Goal: Task Accomplishment & Management: Manage account settings

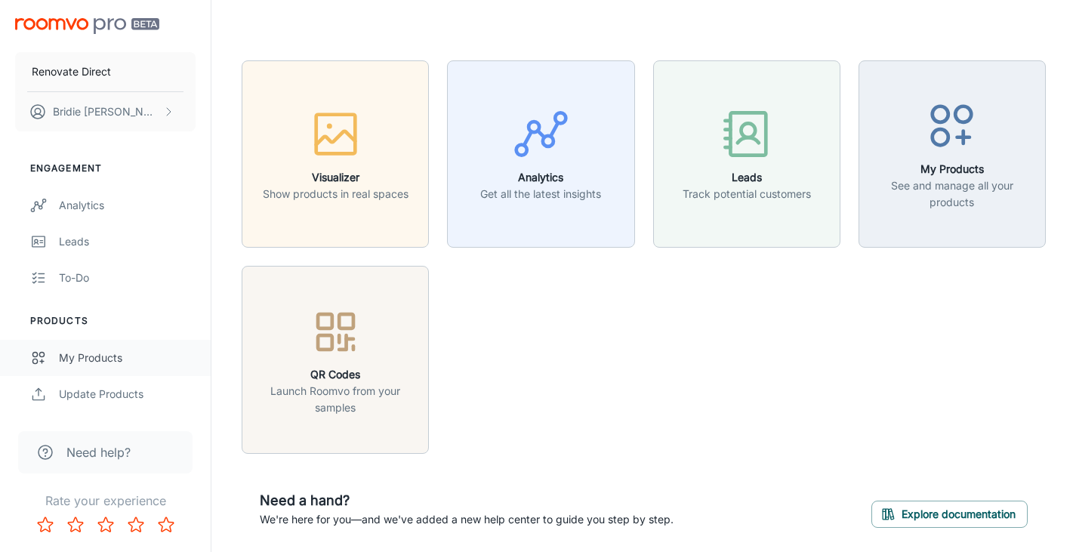
click at [93, 365] on div "My Products" at bounding box center [127, 358] width 137 height 17
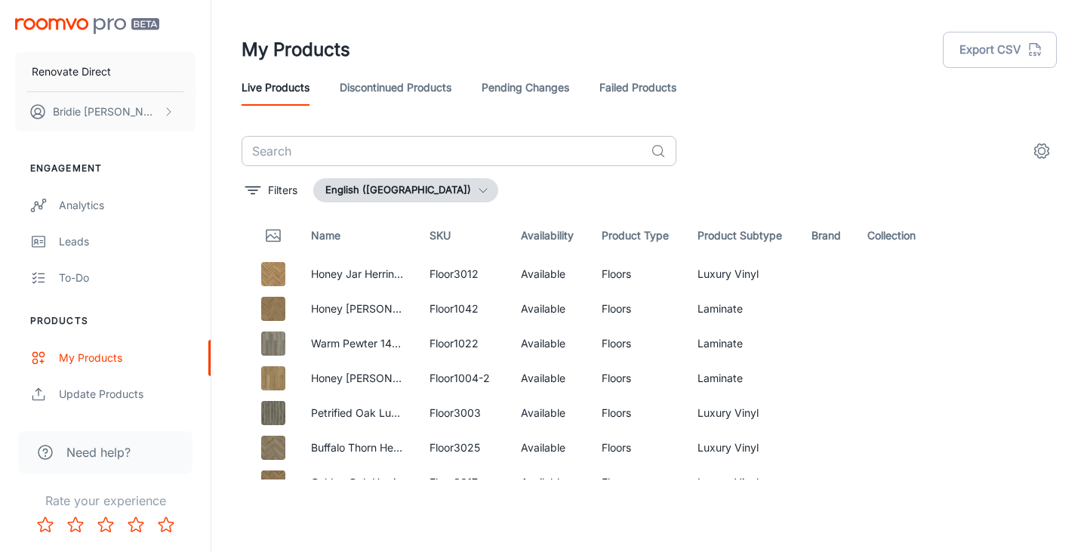
click at [316, 146] on input "text" at bounding box center [443, 151] width 403 height 30
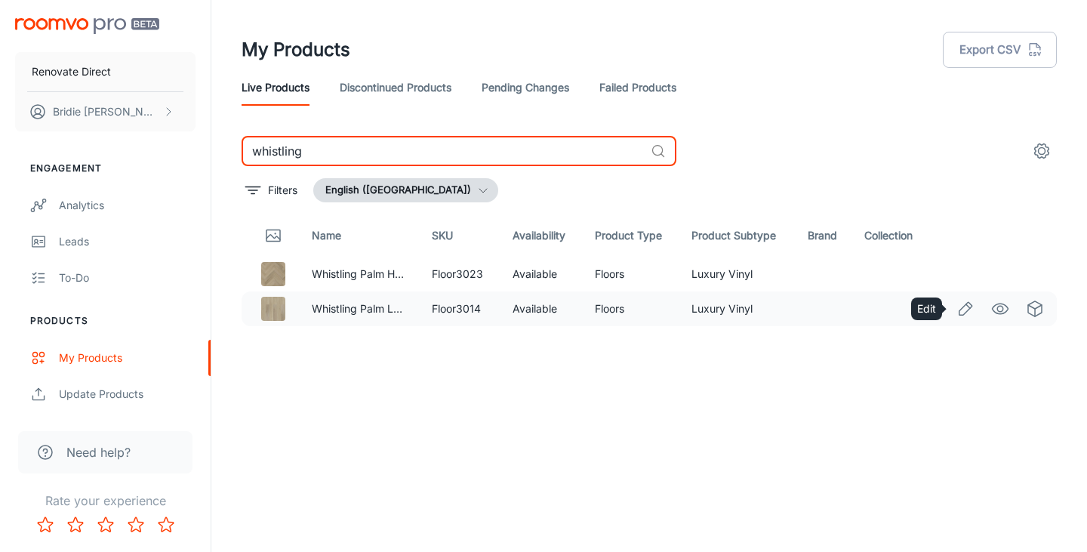
type input "whistling"
click at [967, 311] on icon "Edit" at bounding box center [966, 308] width 13 height 13
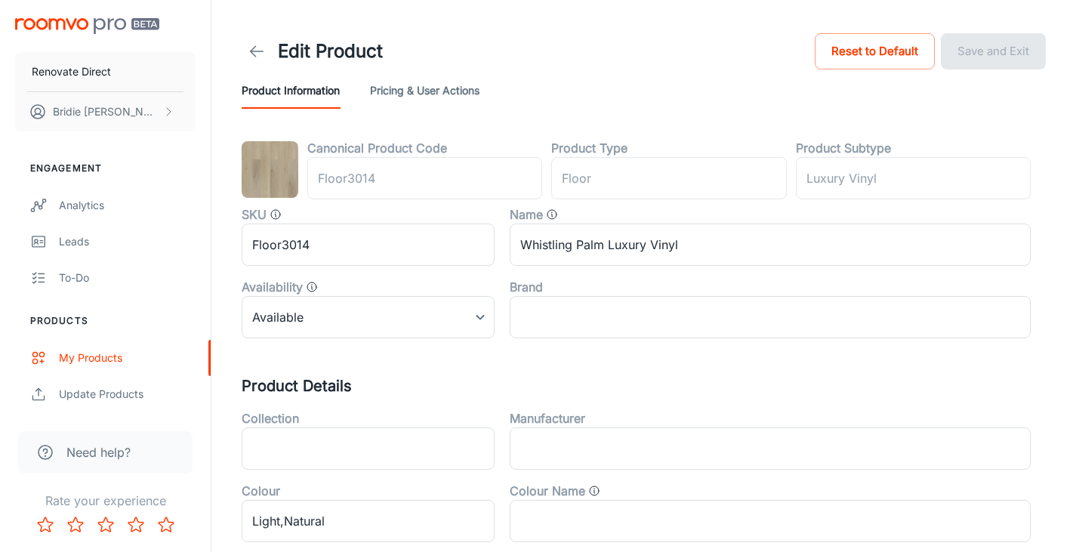
click at [416, 91] on button "Pricing & User Actions" at bounding box center [424, 90] width 109 height 36
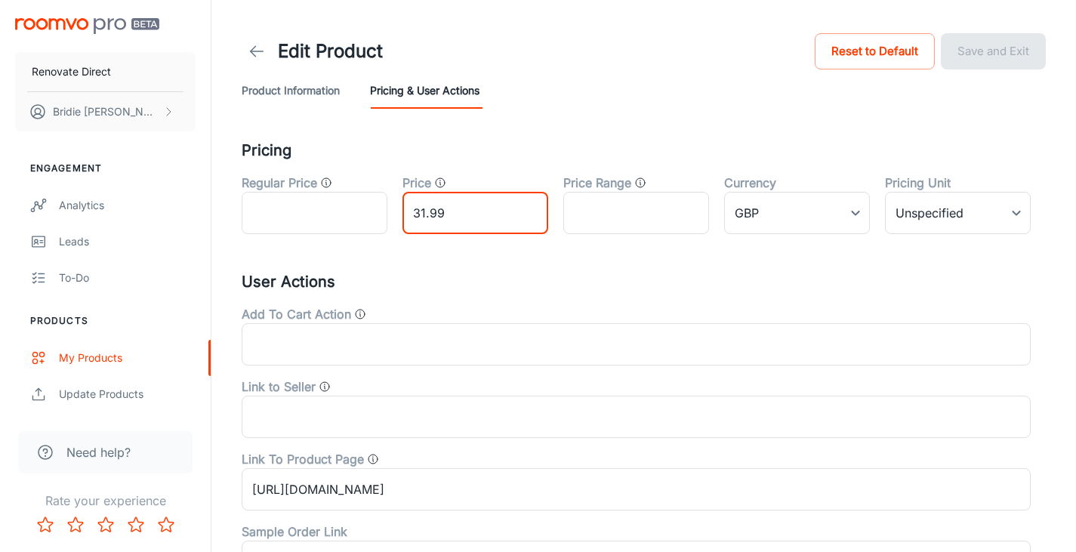
click at [479, 214] on input "31.99" at bounding box center [475, 213] width 146 height 42
click at [424, 214] on input "31.99" at bounding box center [475, 213] width 146 height 42
type input "32.99"
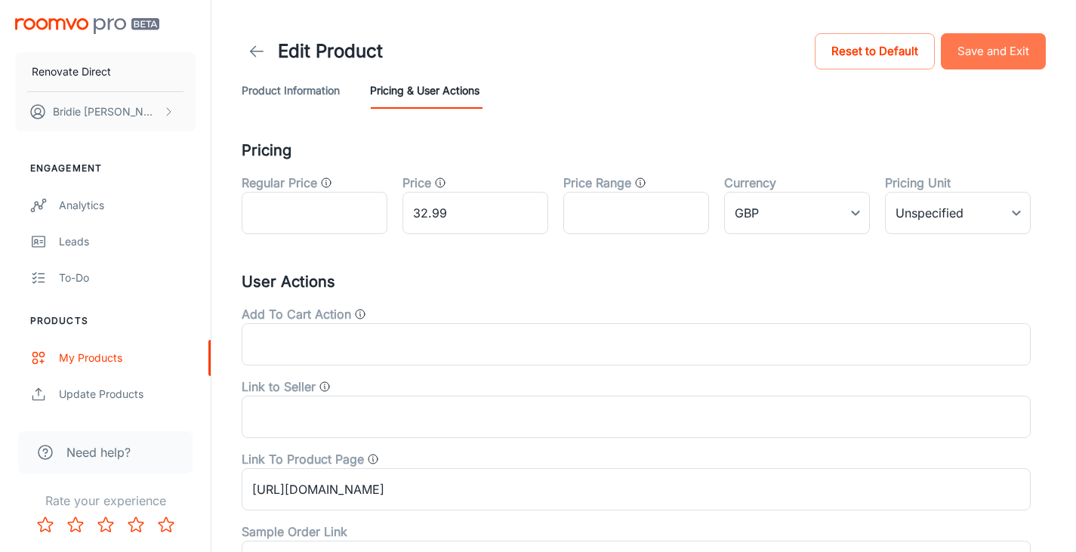
click at [1002, 56] on button "Save and Exit" at bounding box center [993, 51] width 105 height 36
